Goal: Information Seeking & Learning: Check status

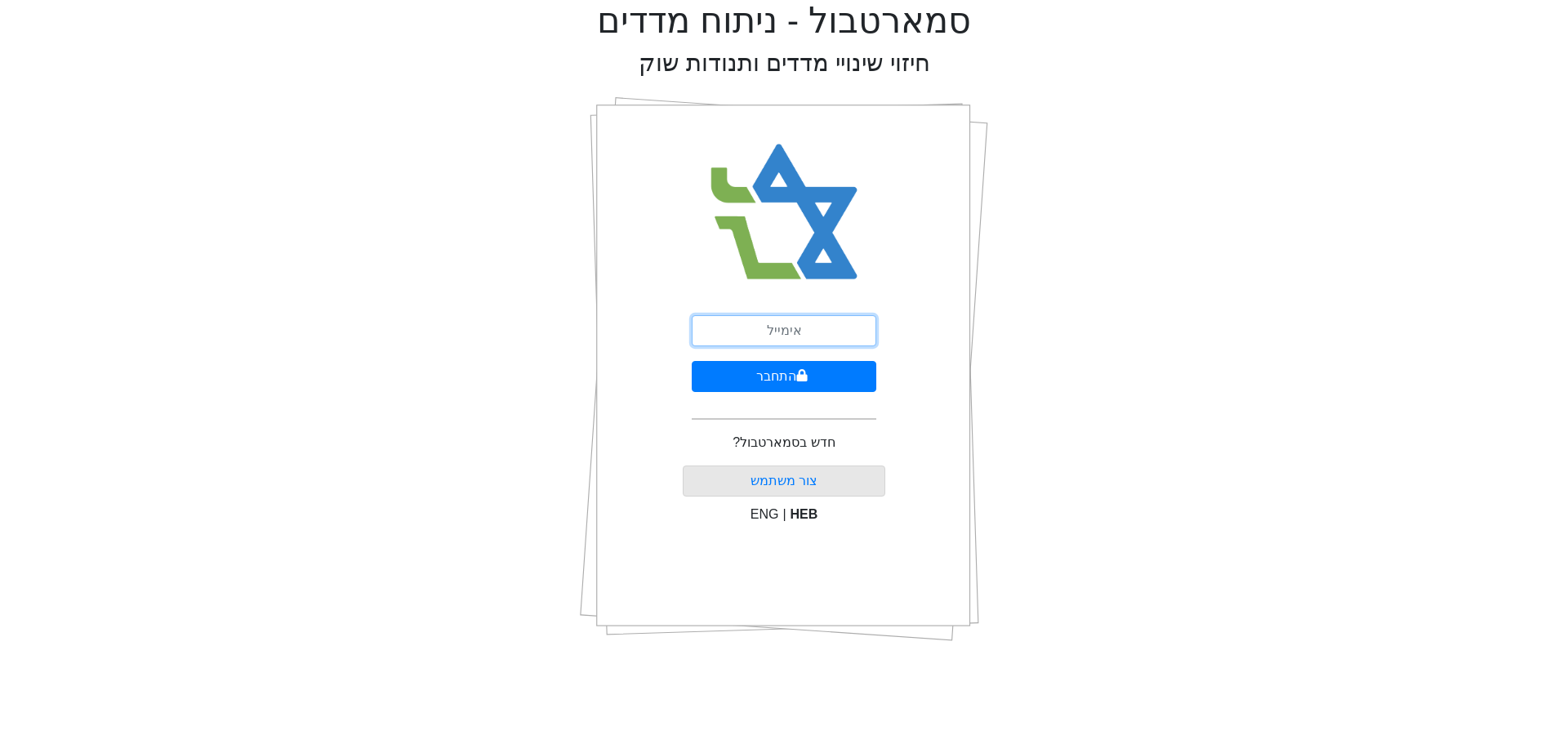
click at [797, 338] on input "email" at bounding box center [784, 331] width 184 height 31
type input "[PERSON_NAME][EMAIL_ADDRESS][DOMAIN_NAME]"
click at [692, 361] on button "התחבר" at bounding box center [784, 376] width 184 height 31
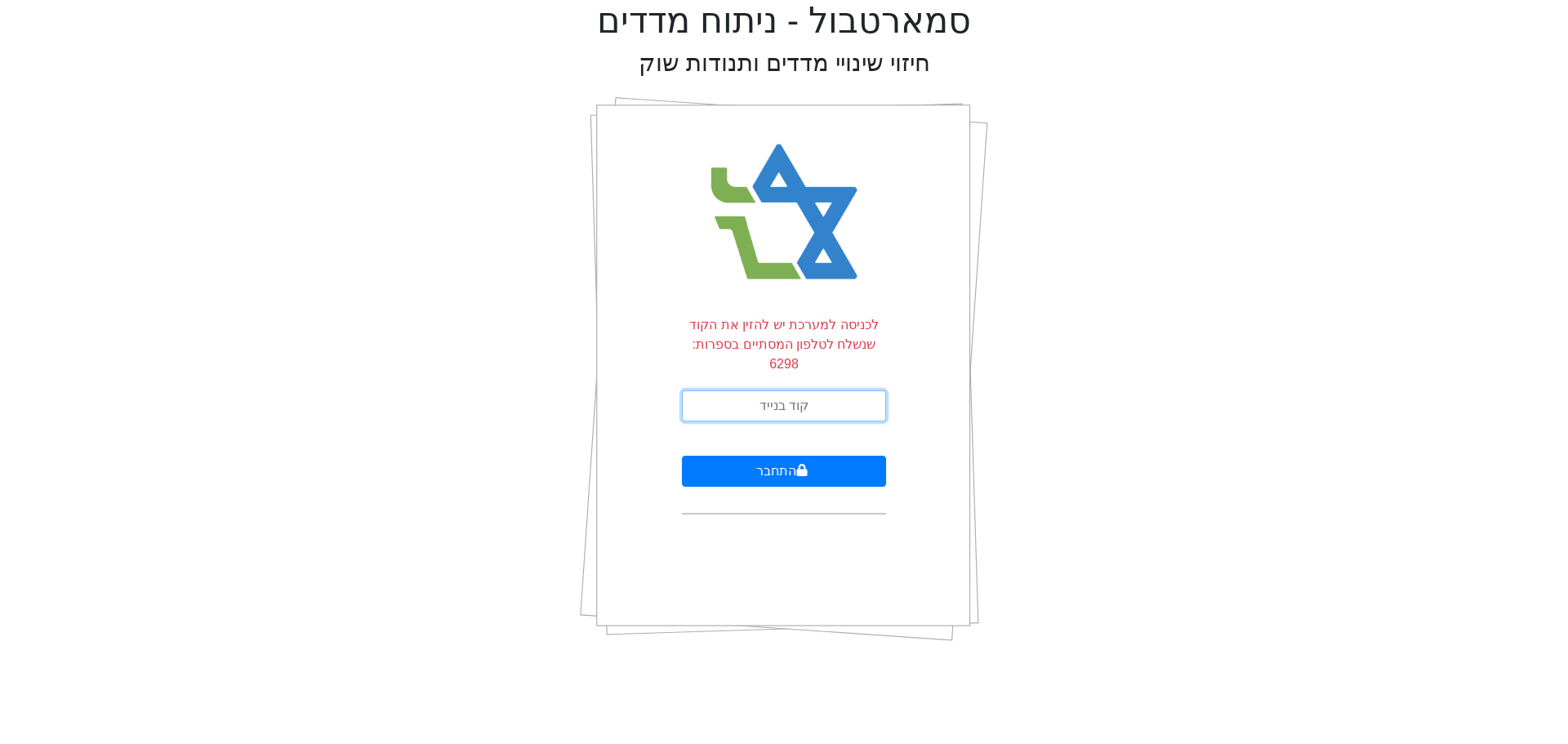
click at [829, 391] on input "text" at bounding box center [784, 405] width 204 height 31
type input "835374"
click at [681, 456] on button "התחבר" at bounding box center [784, 471] width 204 height 31
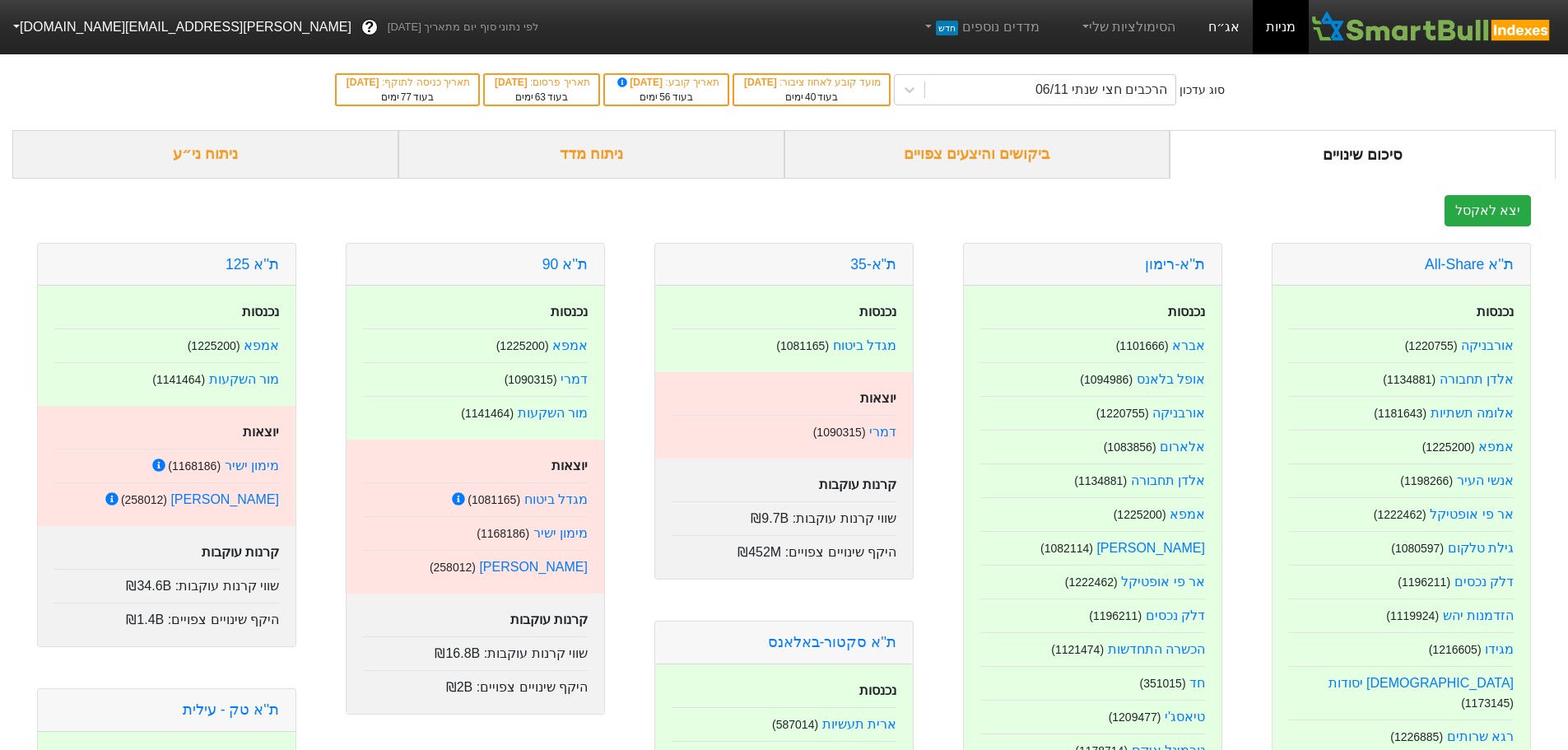
click at [1224, 31] on link "אג״ח" at bounding box center [1223, 27] width 58 height 54
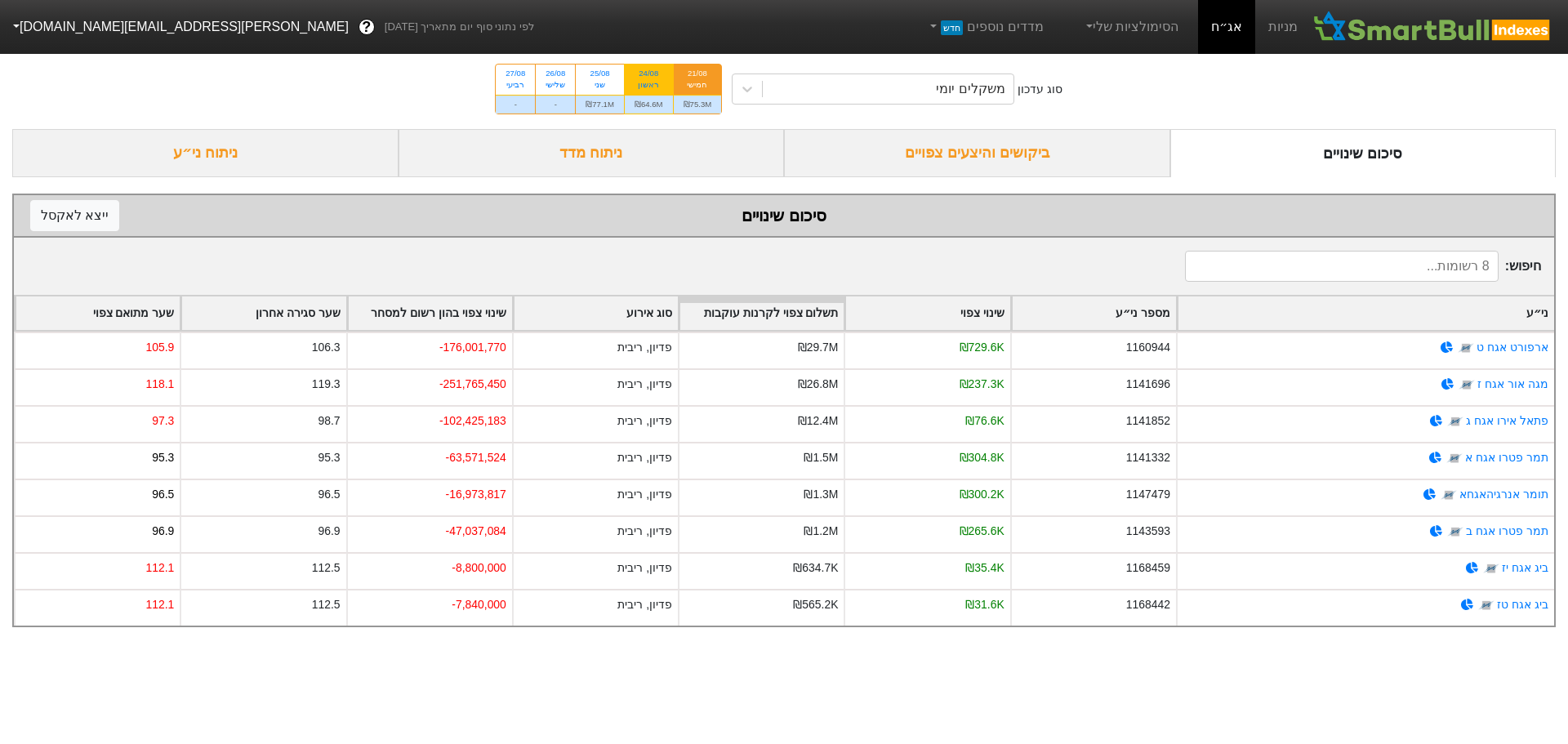
click at [663, 81] on div "ראשון" at bounding box center [649, 85] width 28 height 11
click at [648, 75] on input "24/08 ראשון ₪64.6M" at bounding box center [643, 70] width 11 height 11
radio input "true"
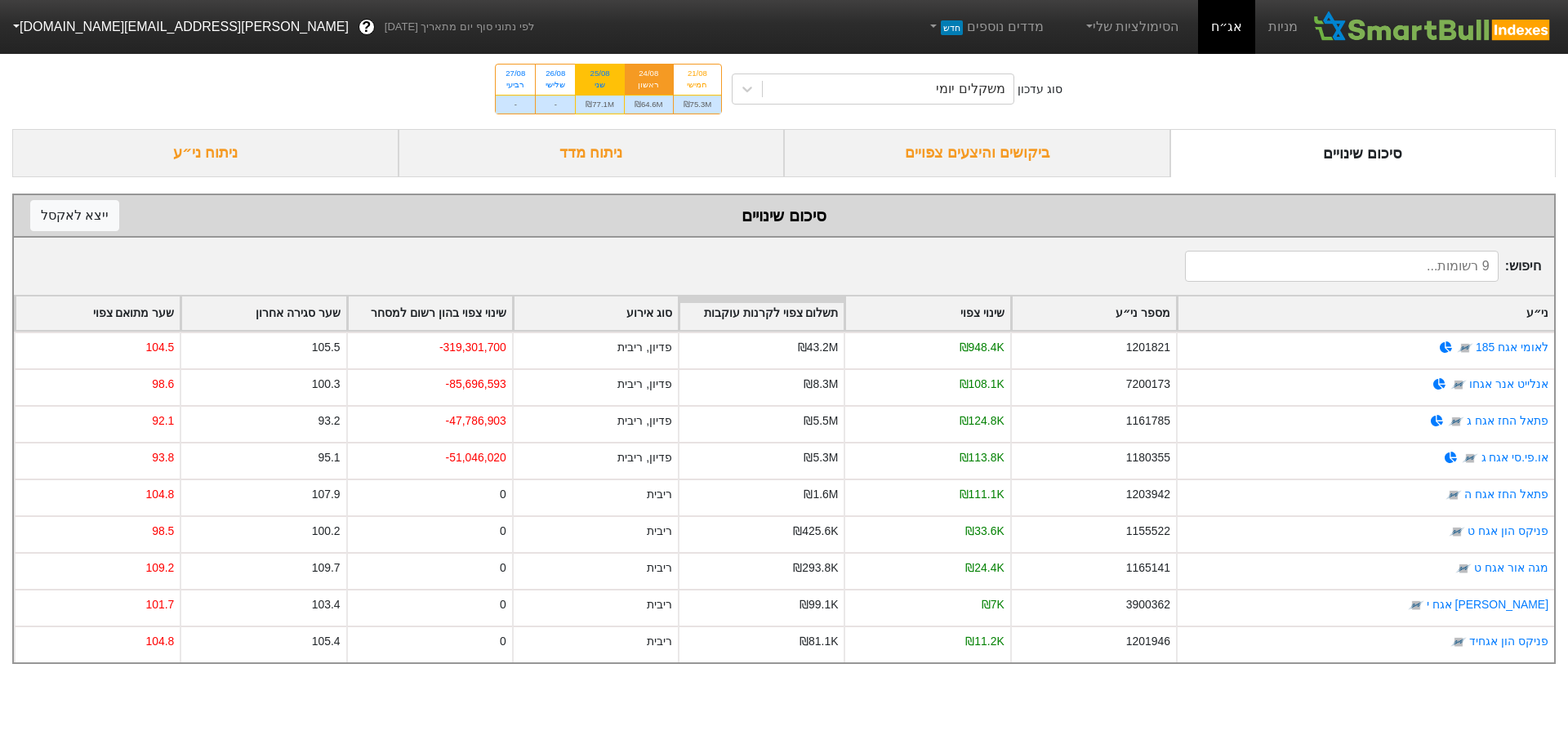
click at [606, 84] on div "שני" at bounding box center [599, 85] width 28 height 11
click at [600, 75] on input "25/08 שני ₪77.1M" at bounding box center [595, 70] width 11 height 11
radio input "true"
